Goal: Check status: Check status

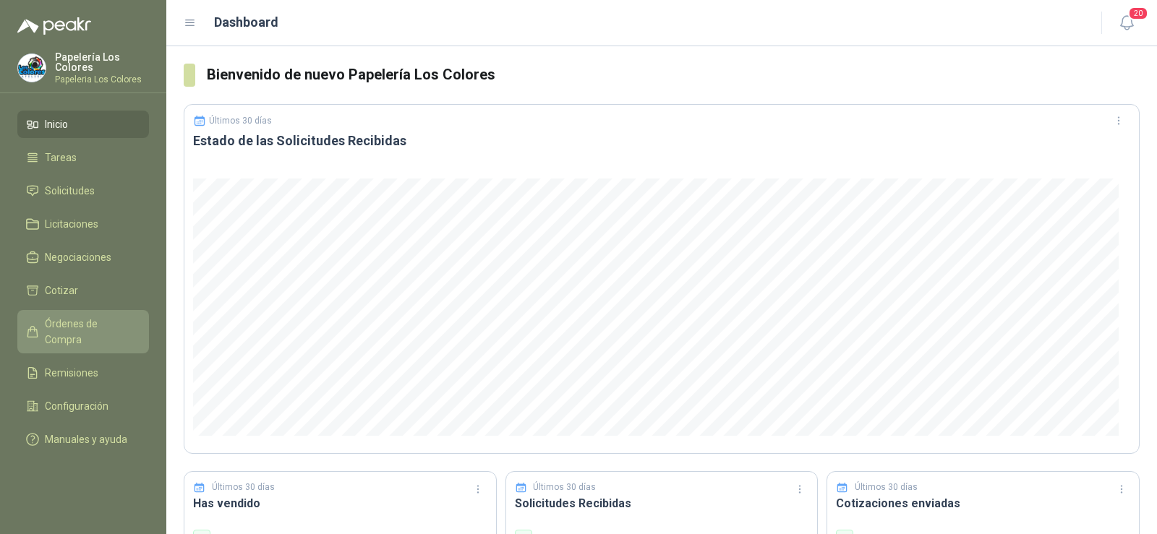
click at [60, 322] on span "Órdenes de Compra" at bounding box center [90, 332] width 90 height 32
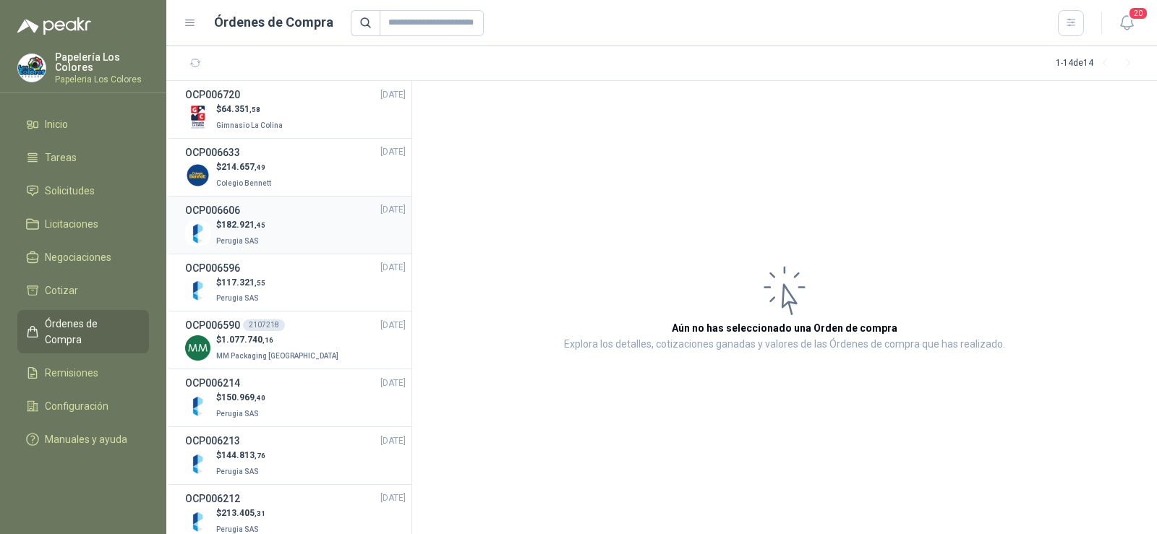
click at [235, 237] on span "Perugia SAS" at bounding box center [237, 241] width 43 height 8
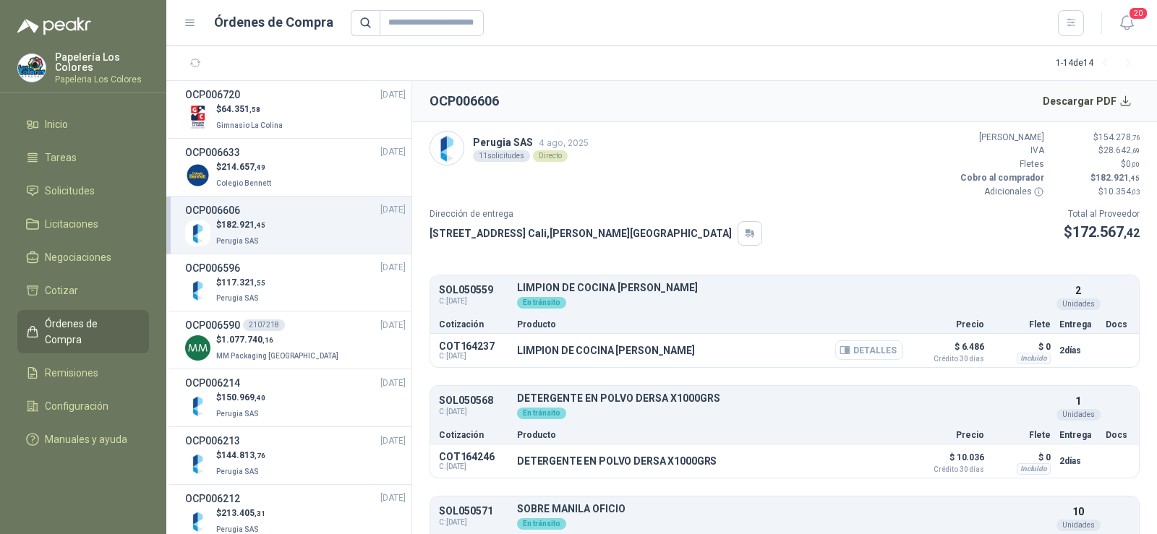
click at [858, 354] on button "Detalles" at bounding box center [869, 351] width 68 height 20
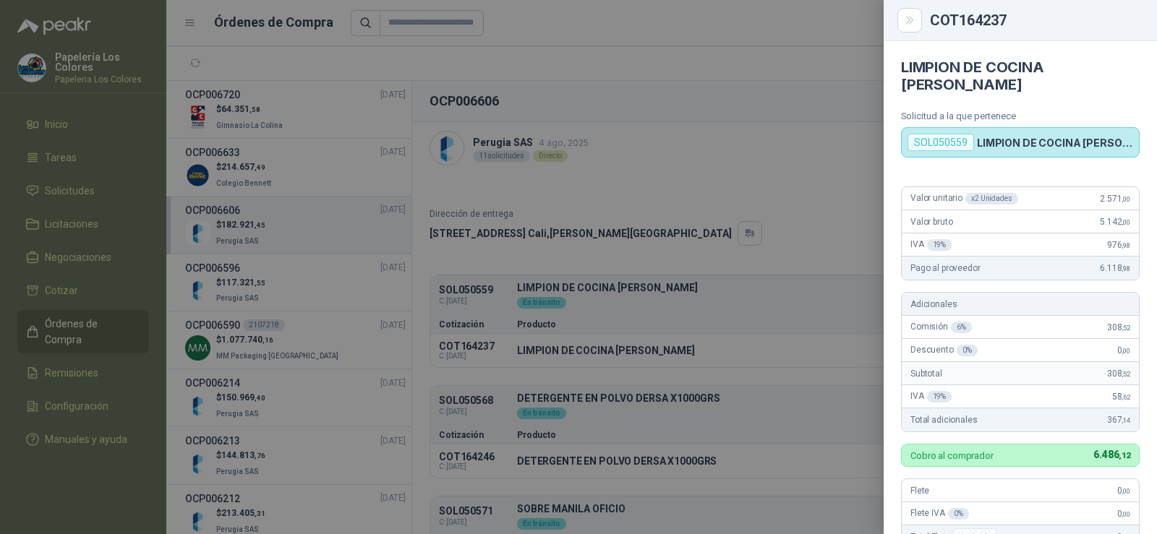
click at [805, 215] on div at bounding box center [578, 267] width 1157 height 534
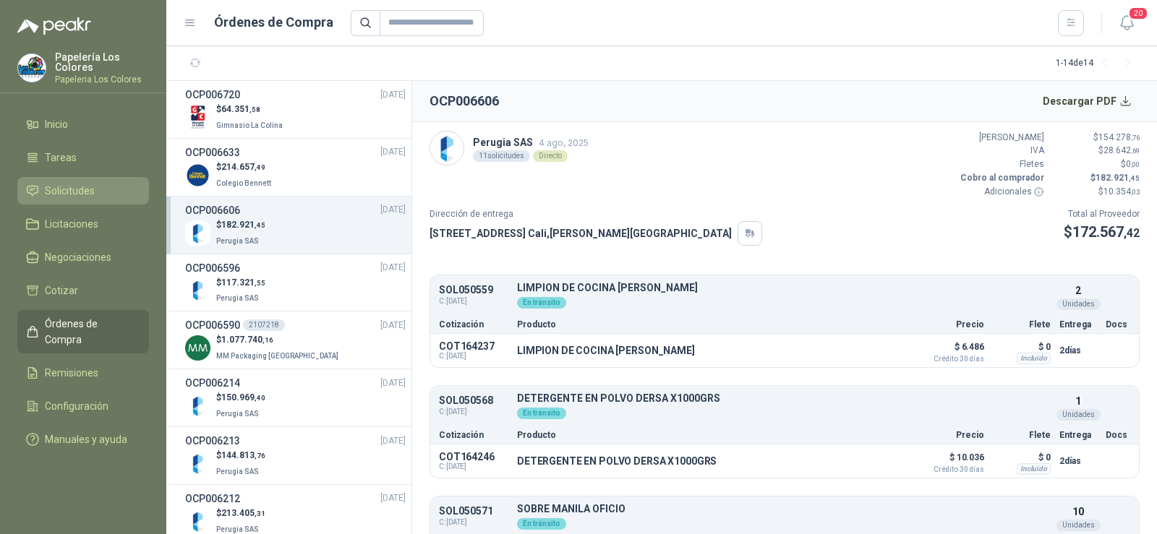
click at [61, 198] on span "Solicitudes" at bounding box center [70, 191] width 50 height 16
